Goal: Task Accomplishment & Management: Manage account settings

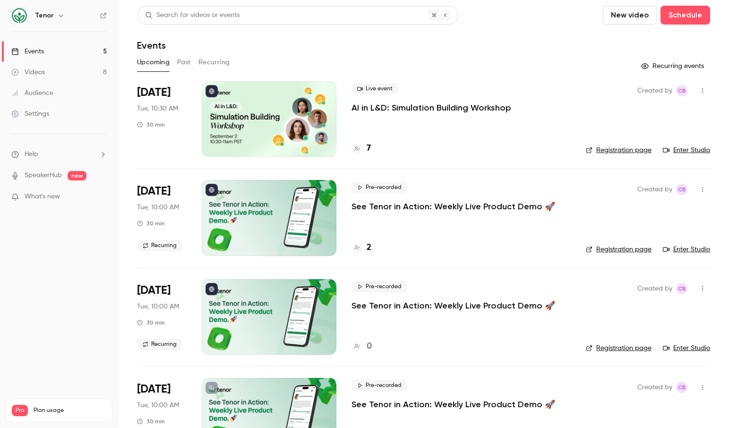
scroll to position [142, 0]
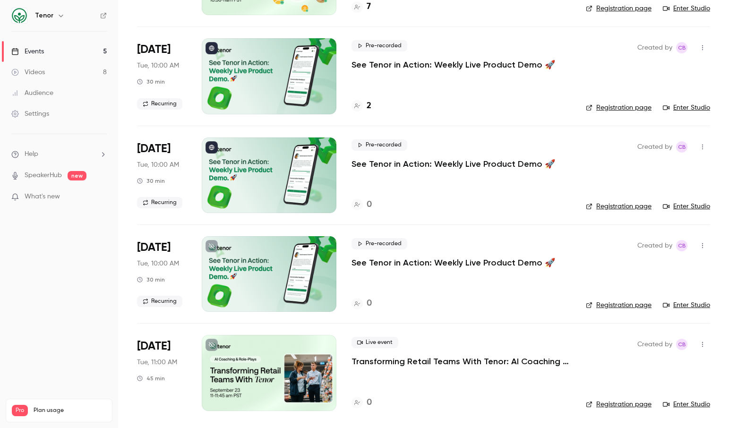
click at [40, 107] on link "Settings" at bounding box center [59, 113] width 118 height 21
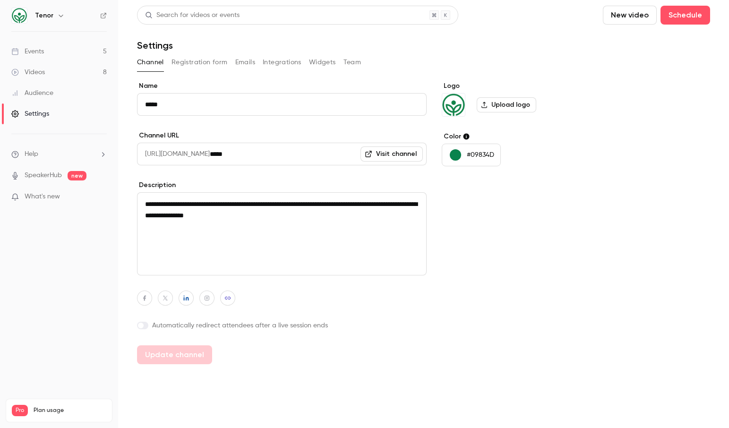
click at [346, 65] on button "Team" at bounding box center [352, 62] width 18 height 15
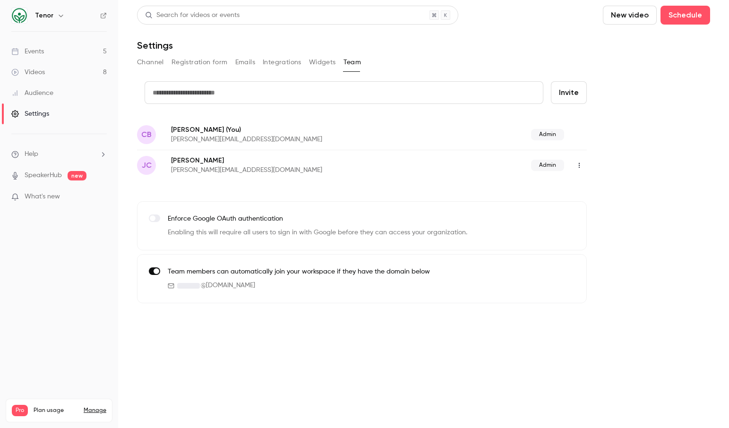
click at [310, 94] on input "text" at bounding box center [344, 92] width 399 height 23
type input "*"
paste input "**********"
type input "**********"
click at [565, 92] on button "Invite" at bounding box center [569, 92] width 36 height 23
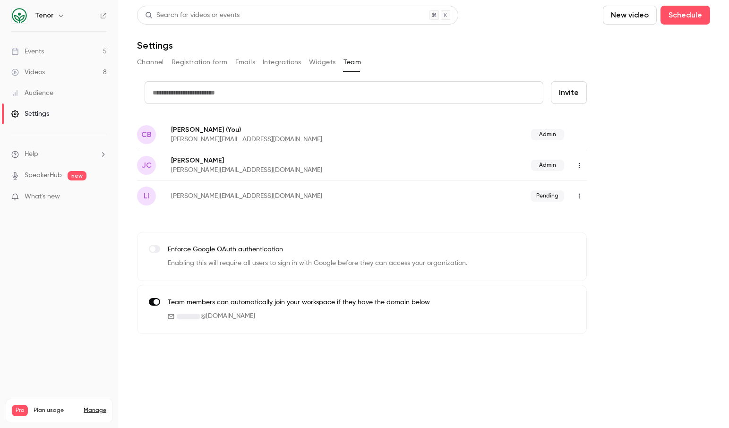
click at [23, 48] on div "Events" at bounding box center [27, 51] width 33 height 9
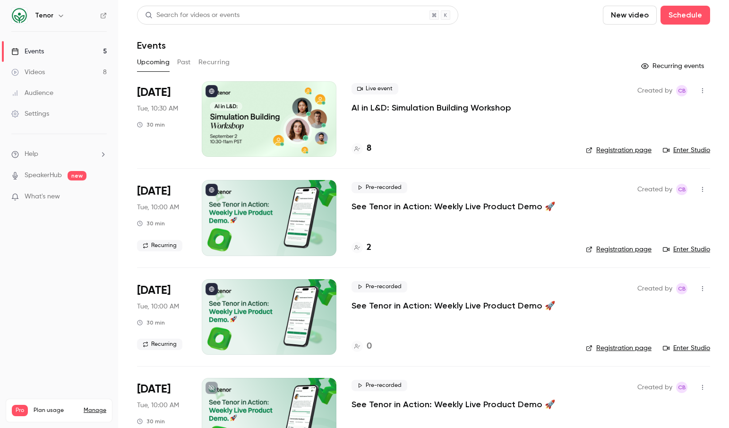
click at [687, 148] on link "Enter Studio" at bounding box center [686, 149] width 47 height 9
click at [704, 90] on icon "button" at bounding box center [702, 90] width 8 height 7
click at [662, 139] on div "Invite to Studio" at bounding box center [666, 139] width 72 height 9
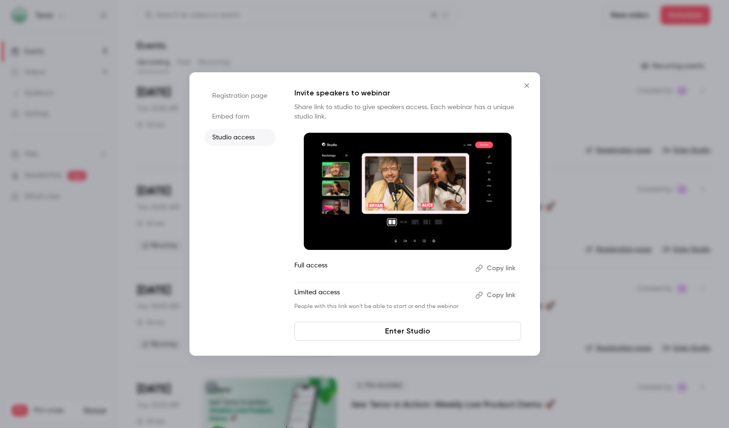
click at [493, 265] on button "Copy link" at bounding box center [496, 268] width 50 height 15
click at [526, 81] on button "Close" at bounding box center [526, 85] width 19 height 19
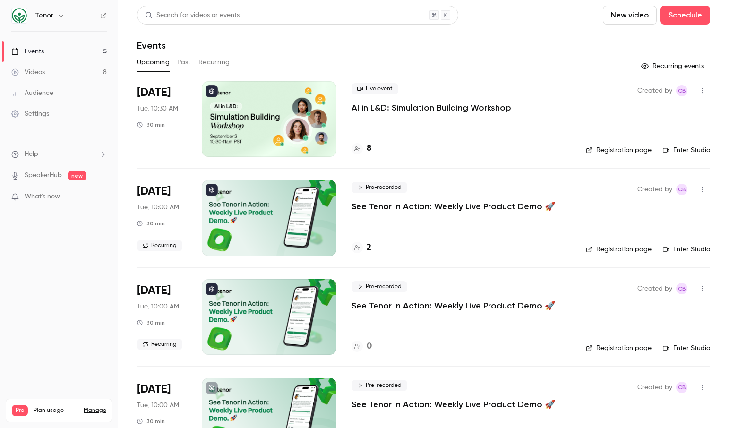
click at [704, 89] on icon "button" at bounding box center [702, 90] width 8 height 7
click at [664, 137] on div "Invite to Studio" at bounding box center [666, 139] width 72 height 9
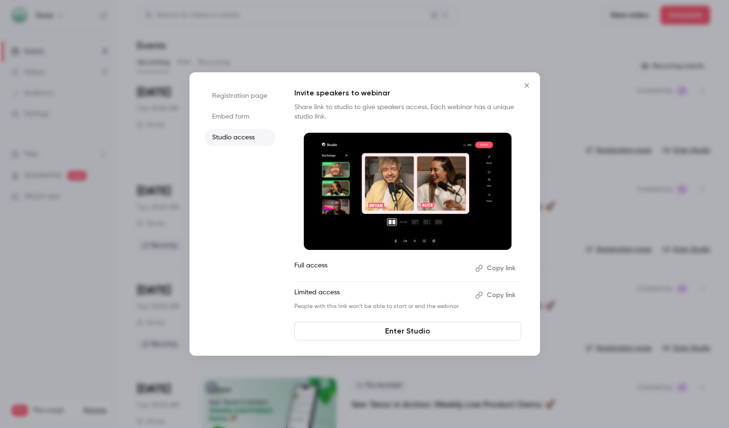
click at [494, 266] on button "Copy link" at bounding box center [496, 268] width 50 height 15
click at [501, 266] on button "Copy link" at bounding box center [496, 268] width 50 height 15
click at [524, 86] on icon "Close" at bounding box center [526, 86] width 11 height 8
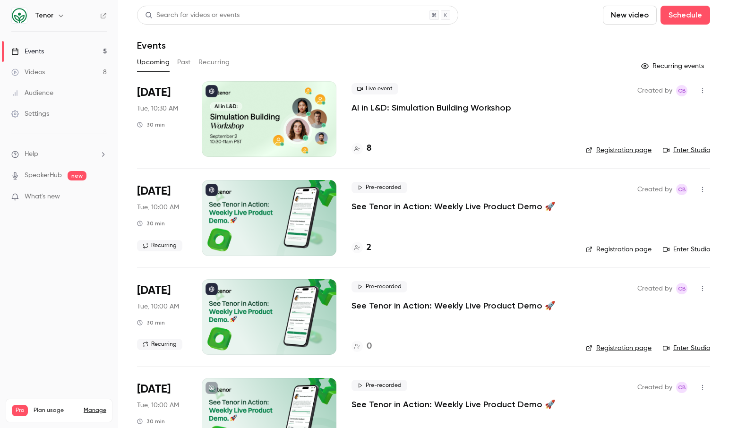
click at [705, 92] on icon "button" at bounding box center [702, 90] width 8 height 7
click at [705, 92] on div at bounding box center [364, 214] width 729 height 428
click at [683, 148] on link "Enter Studio" at bounding box center [686, 149] width 47 height 9
click at [681, 149] on link "Enter Studio" at bounding box center [686, 149] width 47 height 9
